Goal: Information Seeking & Learning: Learn about a topic

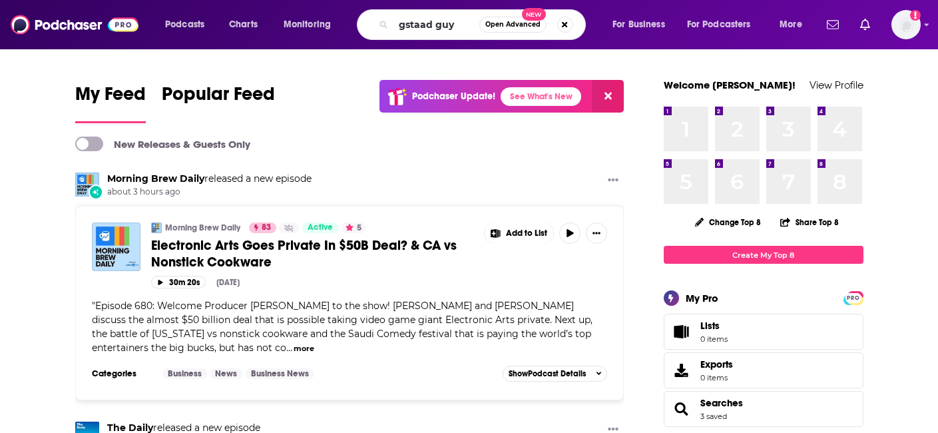
type input "gstaad guy"
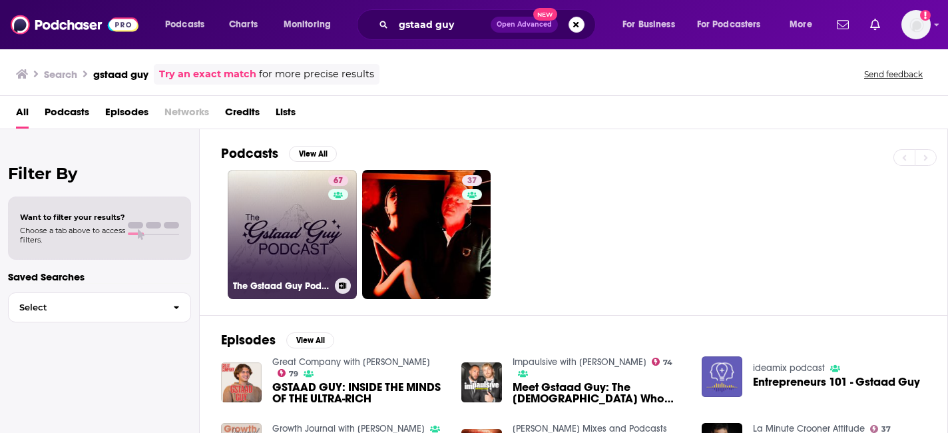
click at [273, 208] on link "67 The Gstaad Guy Podcast" at bounding box center [292, 234] width 129 height 129
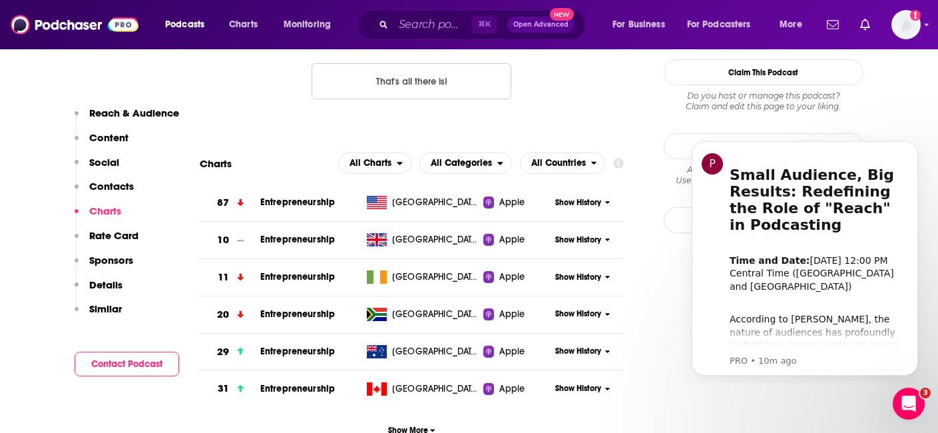
scroll to position [1117, 0]
